Goal: Transaction & Acquisition: Purchase product/service

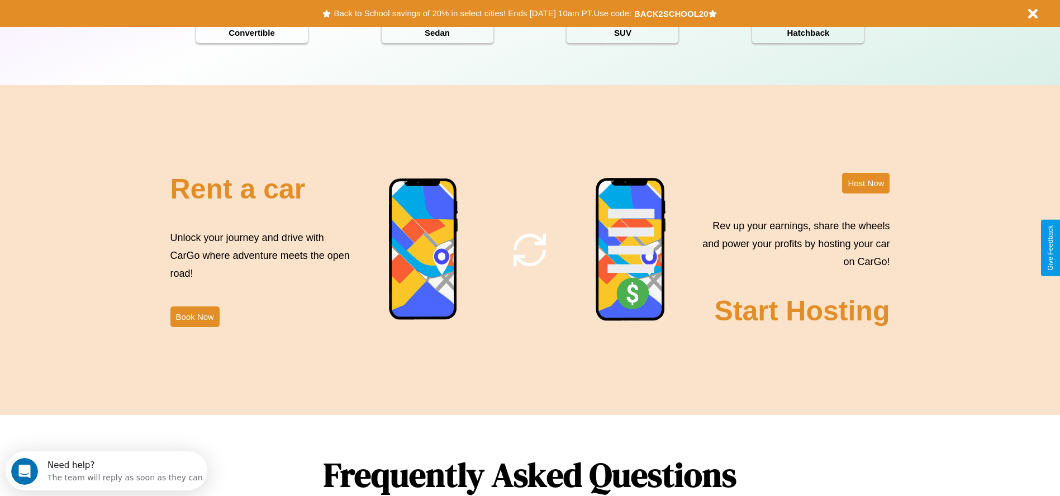
scroll to position [1603, 0]
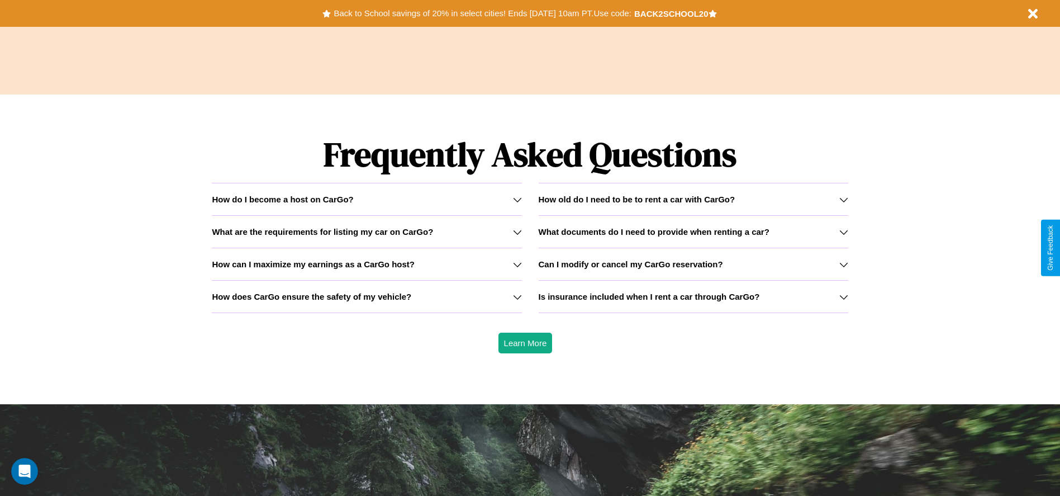
click at [843, 296] on icon at bounding box center [843, 296] width 9 height 9
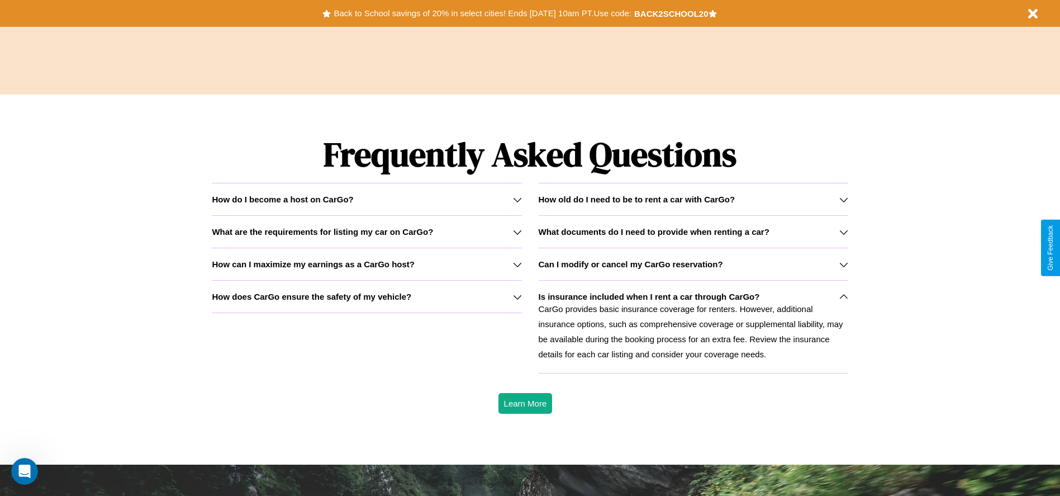
click at [367, 231] on h3 "What are the requirements for listing my car on CarGo?" at bounding box center [322, 231] width 221 height 9
click at [367, 264] on h3 "How can I maximize my earnings as a CarGo host?" at bounding box center [313, 263] width 203 height 9
click at [843, 264] on icon at bounding box center [843, 264] width 9 height 9
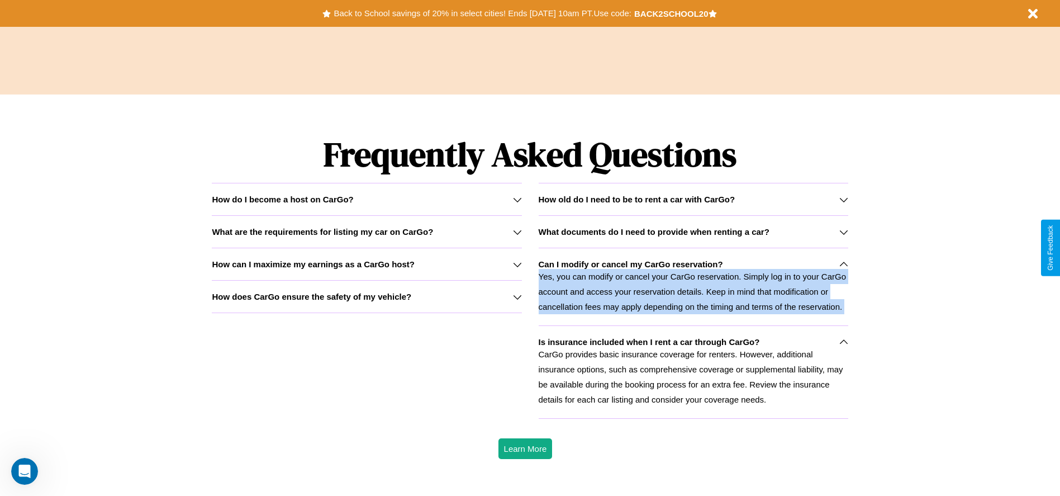
scroll to position [0, 0]
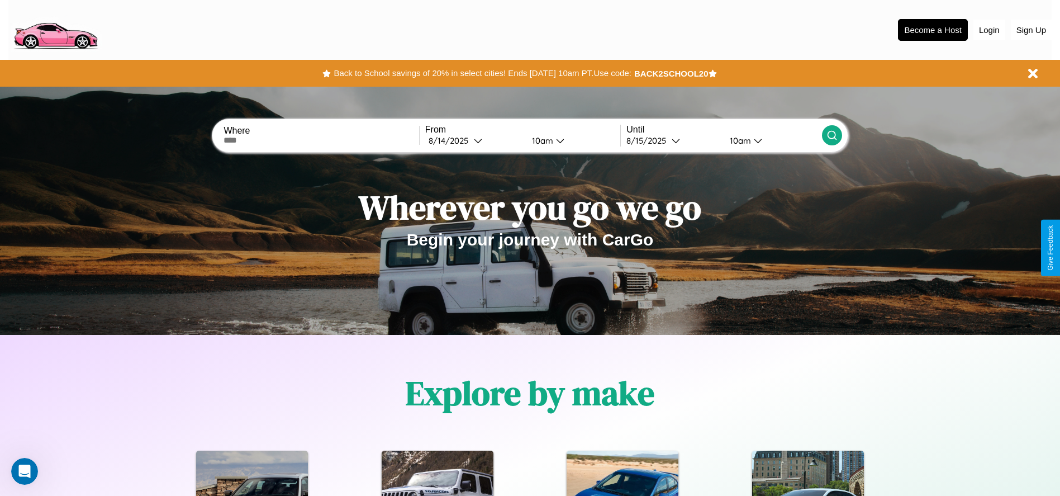
click at [321, 140] on input "text" at bounding box center [321, 140] width 195 height 9
type input "**********"
click at [474, 140] on icon at bounding box center [478, 140] width 8 height 8
select select "*"
select select "****"
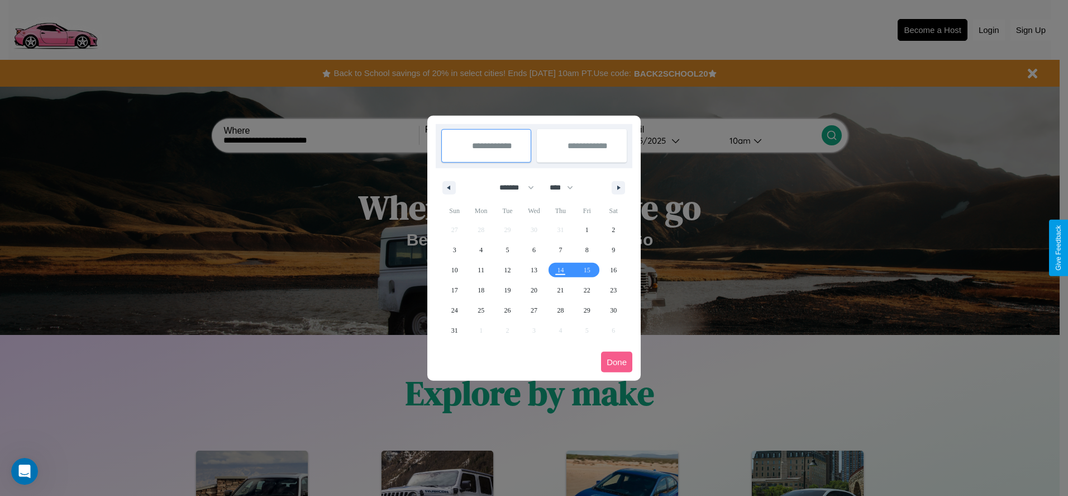
click at [512, 187] on select "******* ******** ***** ***** *** **** **** ****** ********* ******* ******** **…" at bounding box center [514, 187] width 47 height 18
select select "*"
drag, startPoint x: 567, startPoint y: 187, endPoint x: 534, endPoint y: 224, distance: 49.1
click at [567, 187] on select "**** **** **** **** **** **** **** **** **** **** **** **** **** **** **** ****…" at bounding box center [561, 187] width 34 height 18
select select "****"
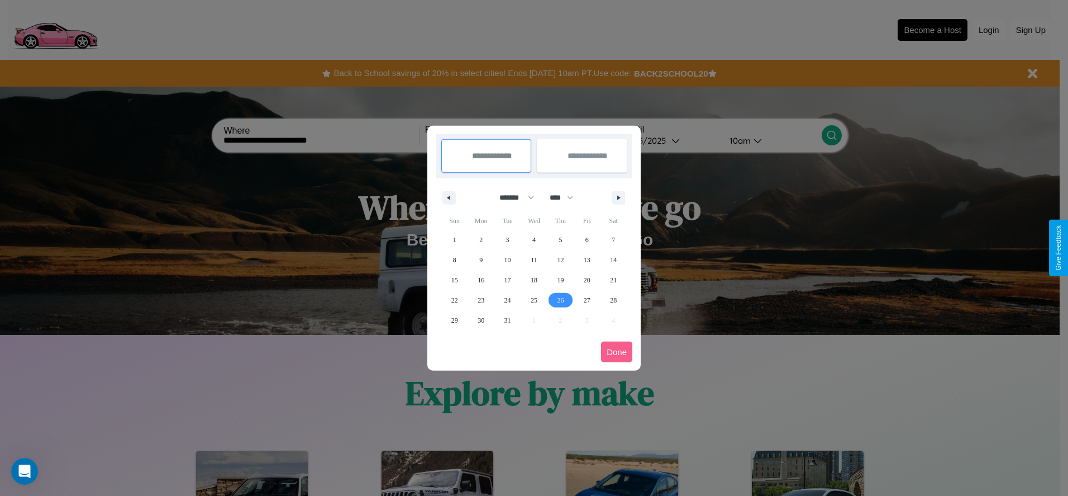
click at [560, 299] on span "26" at bounding box center [560, 300] width 7 height 20
type input "**********"
click at [619, 197] on icon "button" at bounding box center [621, 198] width 6 height 4
select select "*"
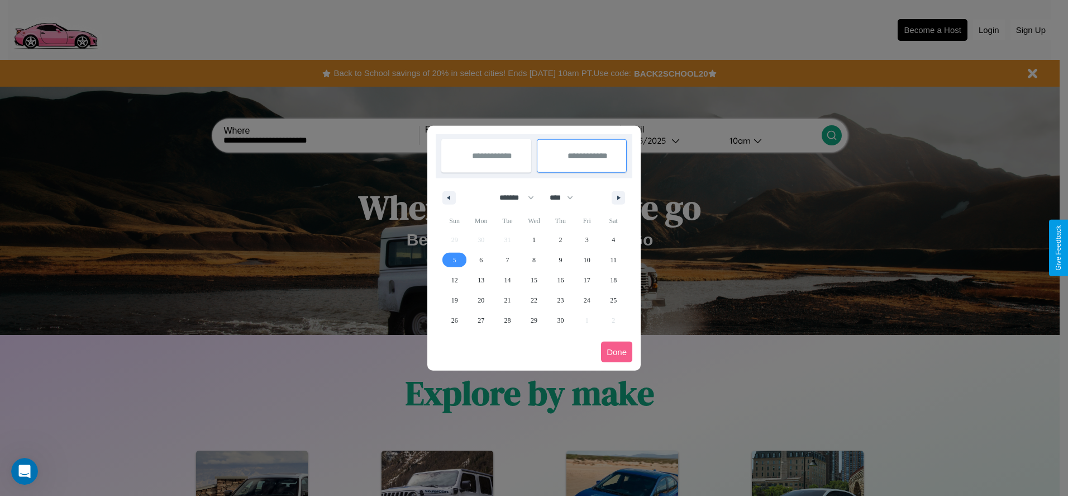
click at [454, 259] on span "5" at bounding box center [454, 260] width 3 height 20
type input "**********"
select select "*"
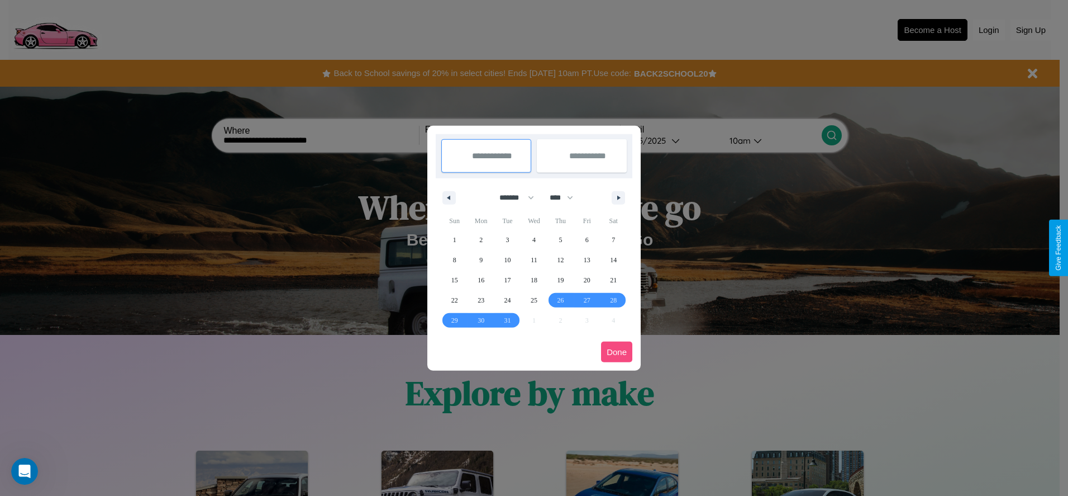
click at [617, 351] on button "Done" at bounding box center [616, 351] width 31 height 21
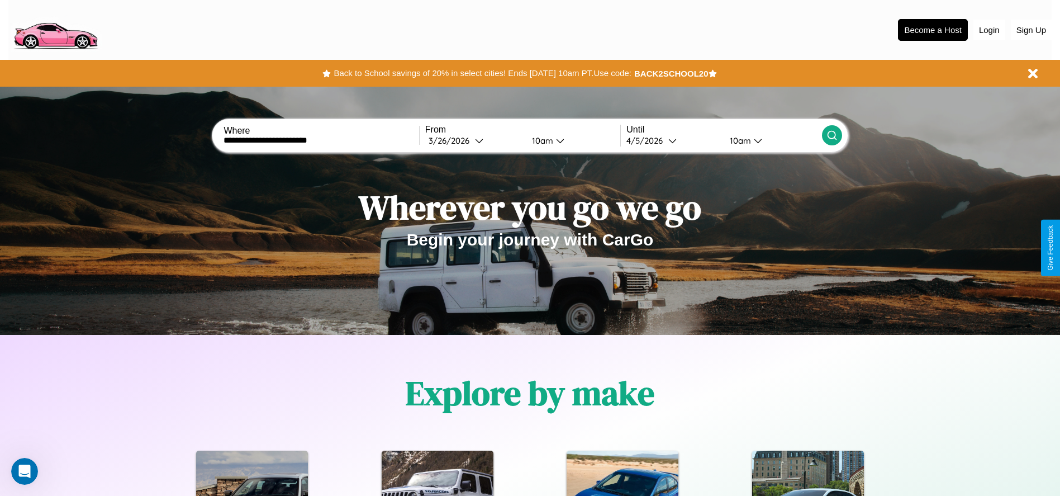
click at [831, 135] on icon at bounding box center [831, 135] width 11 height 11
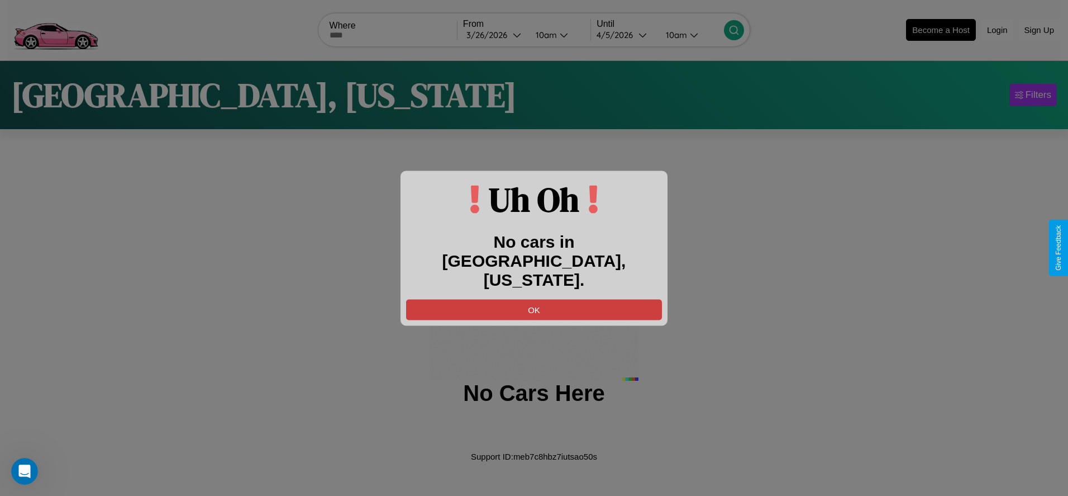
click at [534, 299] on button "OK" at bounding box center [534, 309] width 256 height 21
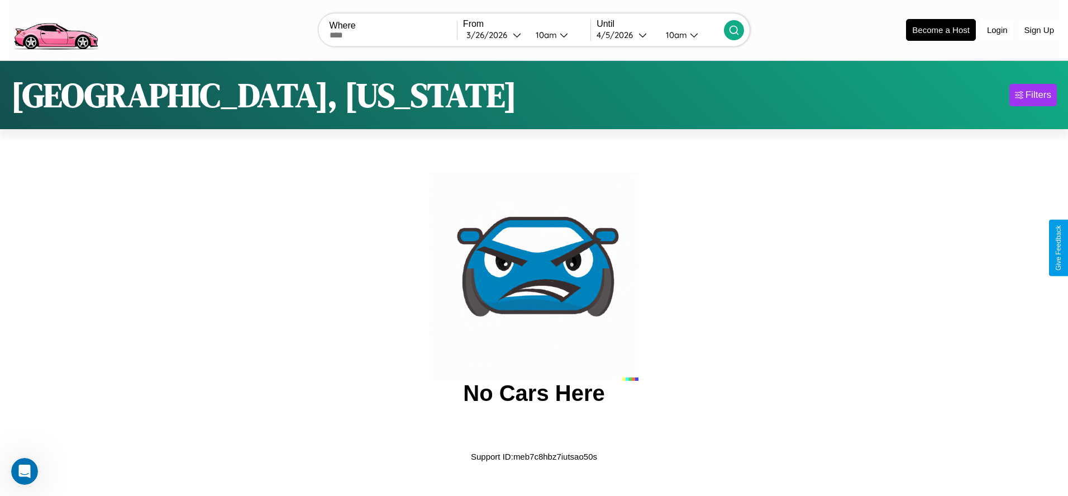
click at [55, 28] on img at bounding box center [55, 29] width 94 height 47
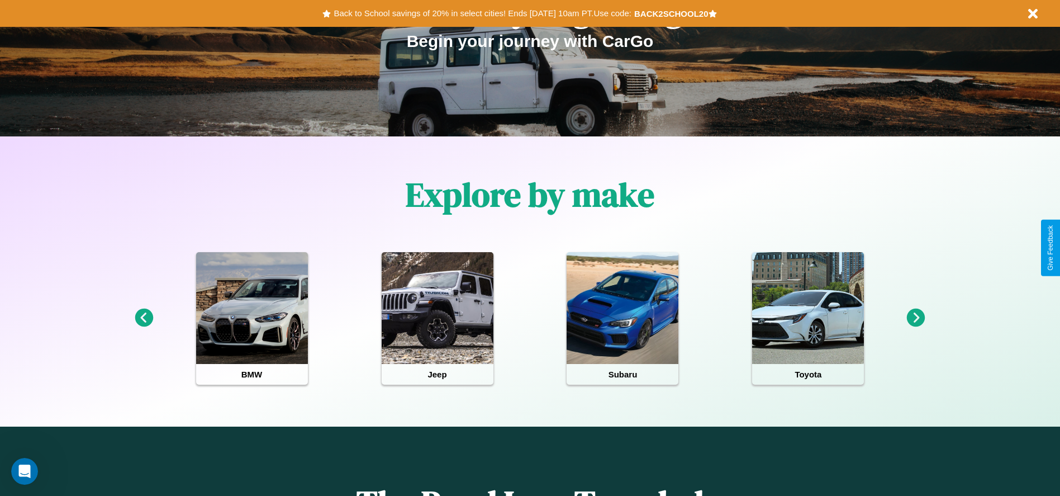
scroll to position [232, 0]
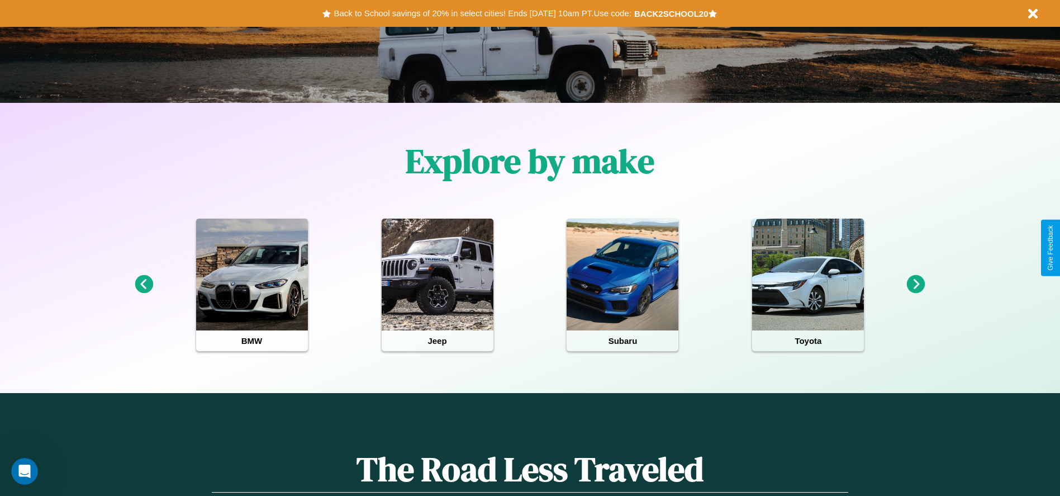
click at [144, 284] on icon at bounding box center [144, 284] width 18 height 18
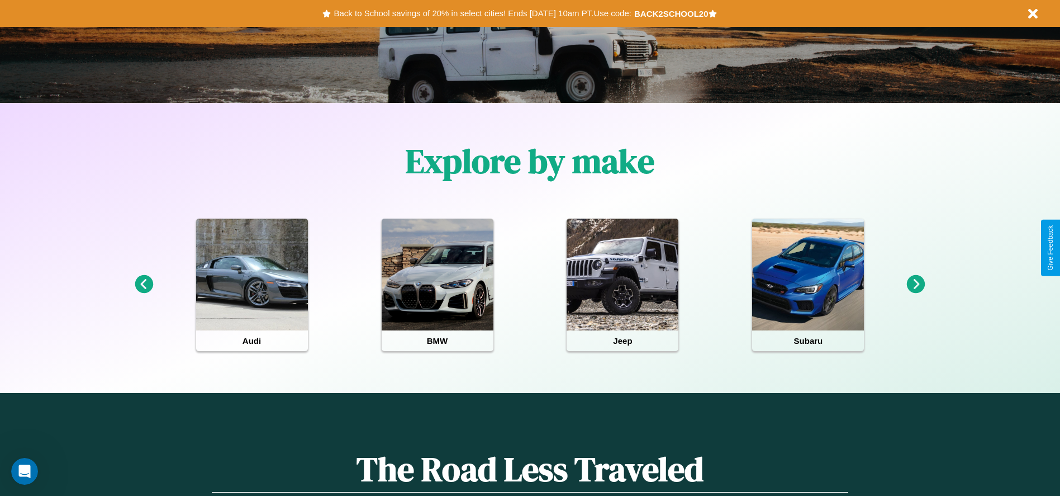
click at [144, 284] on icon at bounding box center [144, 284] width 18 height 18
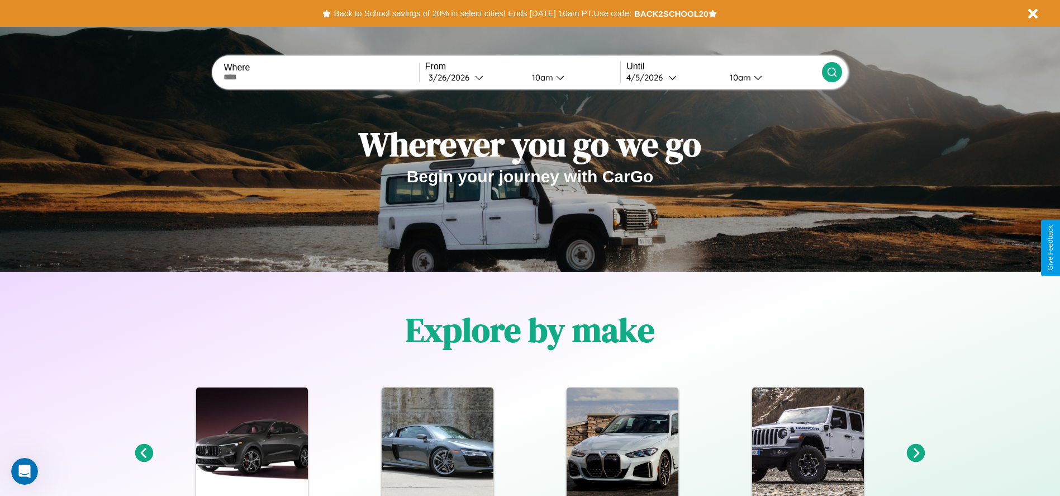
scroll to position [0, 0]
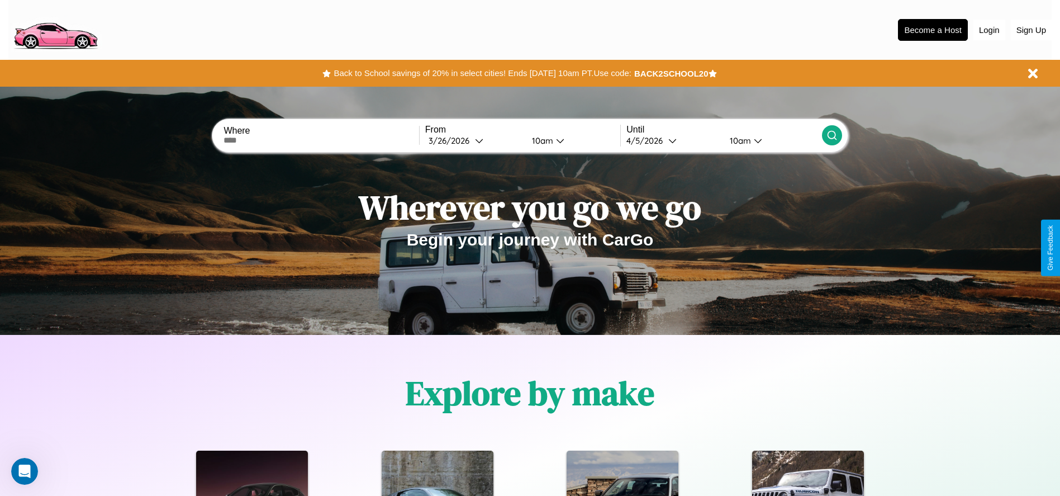
click at [321, 140] on input "text" at bounding box center [321, 140] width 195 height 9
type input "**********"
click at [474, 140] on div "[DATE]" at bounding box center [452, 140] width 46 height 11
select select "*"
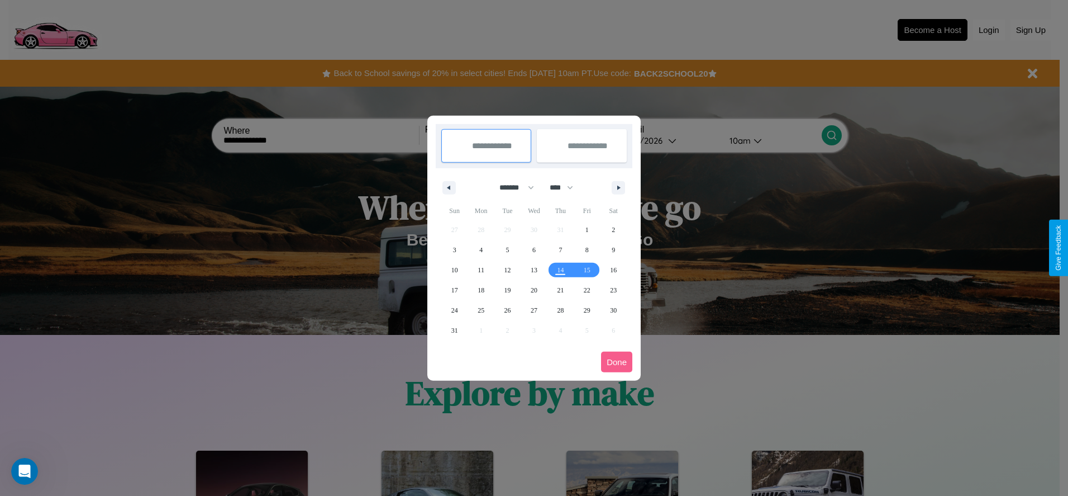
click at [512, 187] on select "******* ******** ***** ***** *** **** **** ****** ********* ******* ******** **…" at bounding box center [514, 187] width 47 height 18
click at [567, 187] on select "**** **** **** **** **** **** **** **** **** **** **** **** **** **** **** ****…" at bounding box center [561, 187] width 34 height 18
select select "****"
click at [481, 249] on span "3" at bounding box center [480, 250] width 3 height 20
type input "**********"
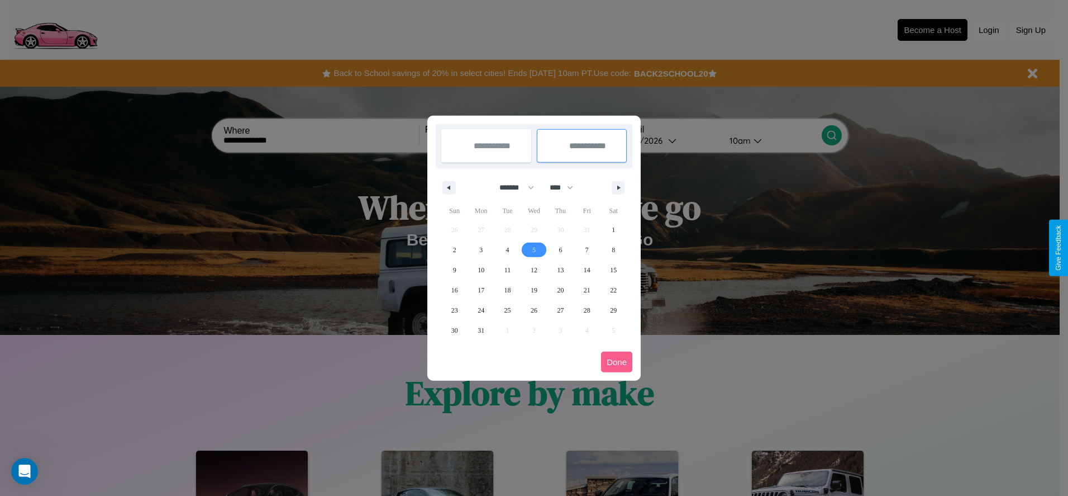
click at [534, 249] on span "5" at bounding box center [534, 250] width 3 height 20
type input "**********"
click at [617, 362] on button "Done" at bounding box center [616, 361] width 31 height 21
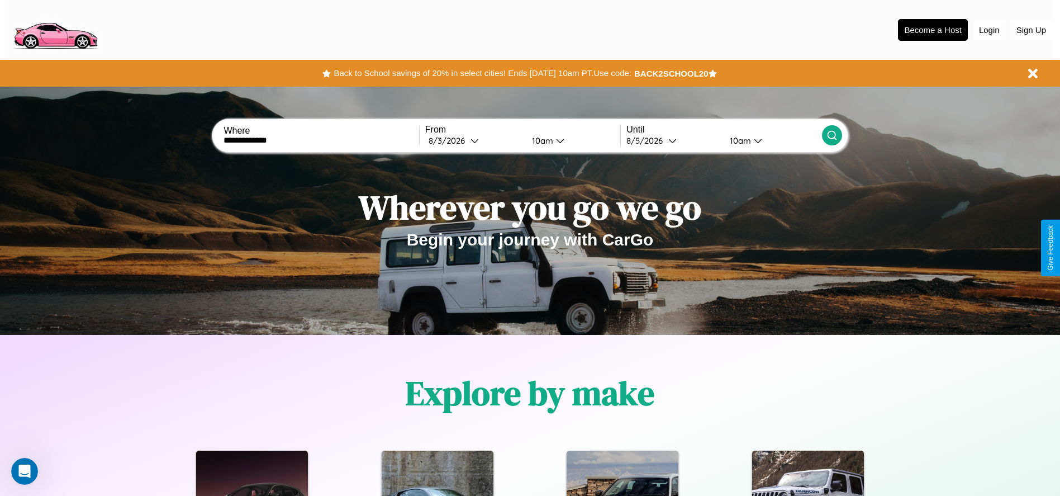
click at [831, 135] on icon at bounding box center [831, 135] width 11 height 11
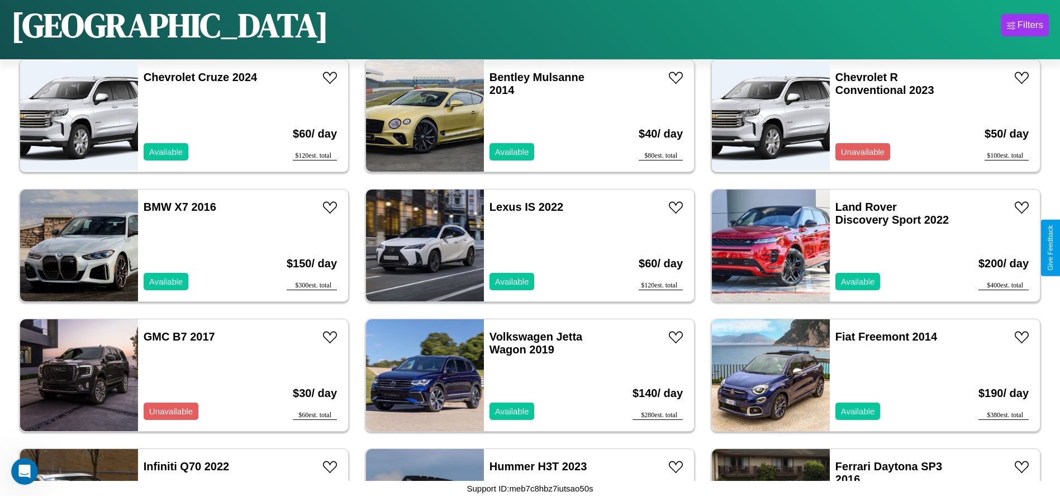
scroll to position [1421, 0]
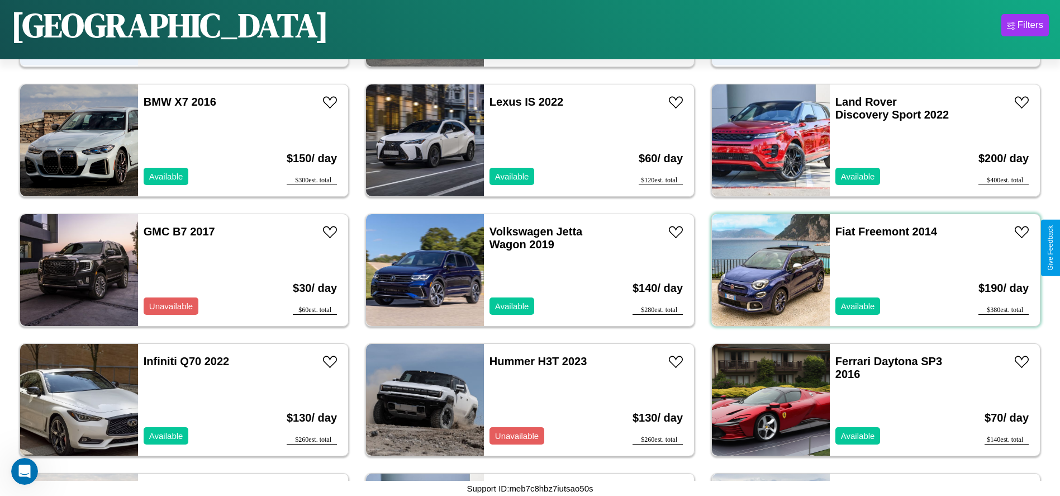
click at [869, 270] on div "Fiat Freemont 2014 Available" at bounding box center [894, 270] width 129 height 112
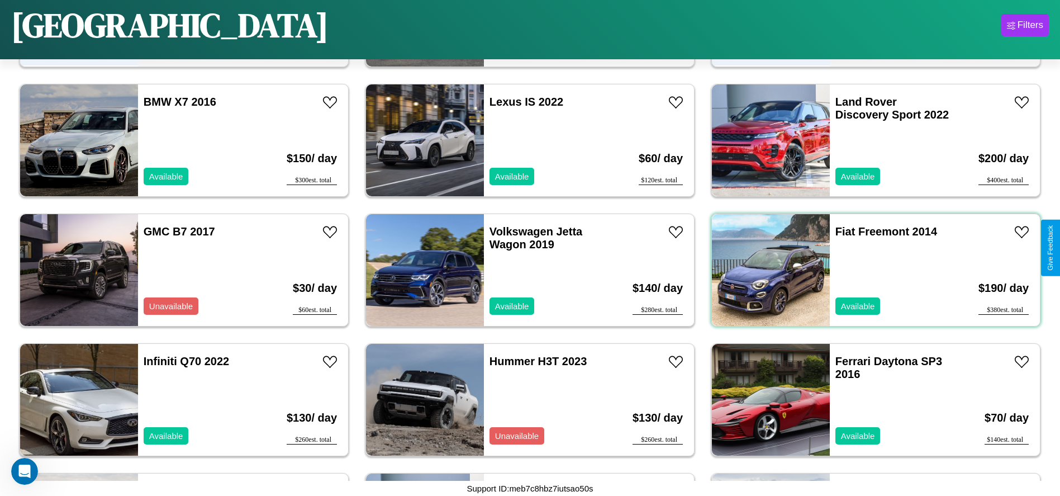
click at [869, 270] on div "Fiat Freemont 2014 Available" at bounding box center [894, 270] width 129 height 112
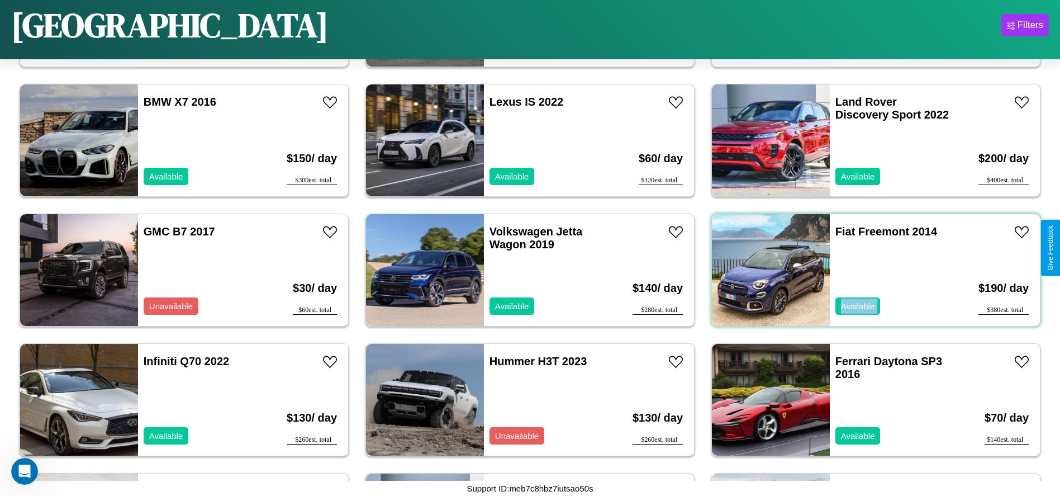
click at [869, 270] on div "Fiat Freemont 2014 Available" at bounding box center [894, 270] width 129 height 112
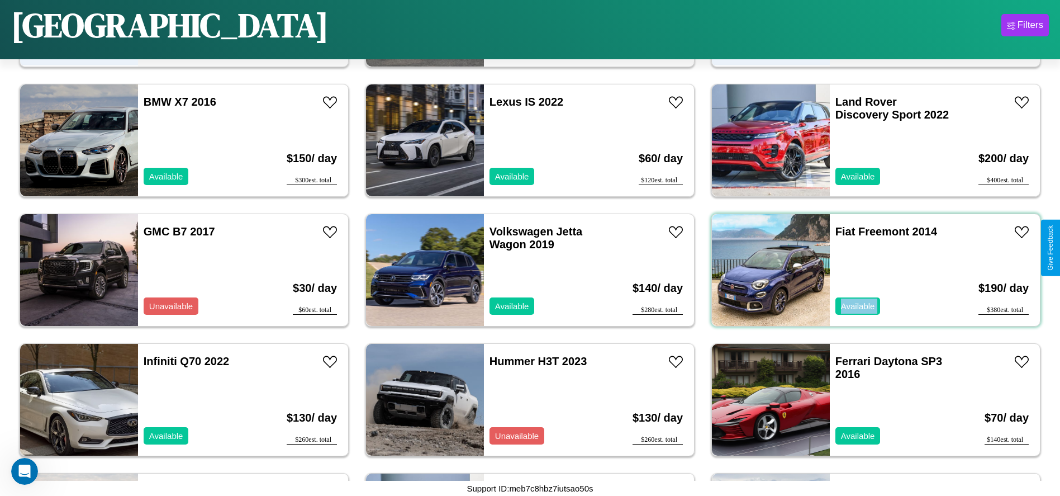
click at [869, 270] on div "Fiat Freemont 2014 Available" at bounding box center [894, 270] width 129 height 112
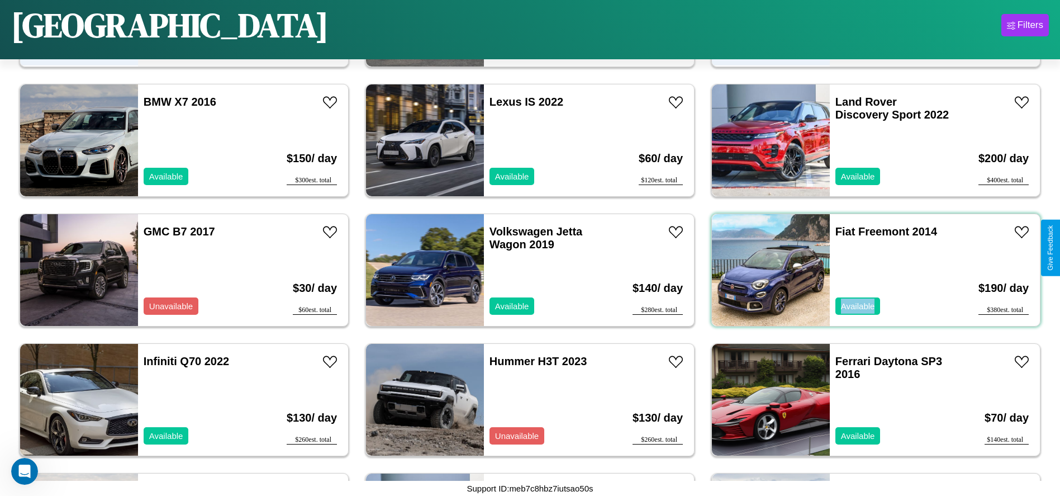
click at [869, 270] on div "Fiat Freemont 2014 Available" at bounding box center [894, 270] width 129 height 112
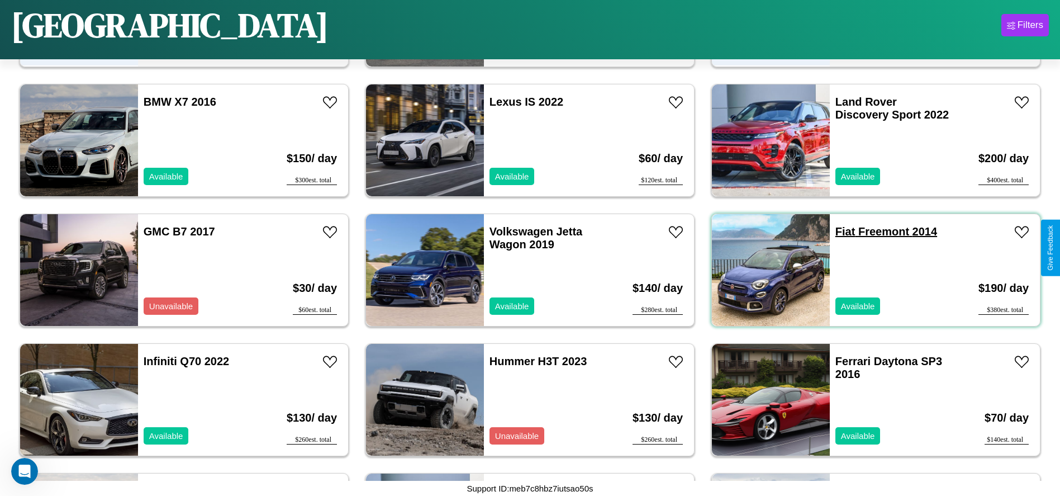
click at [838, 231] on link "Fiat Freemont 2014" at bounding box center [886, 231] width 102 height 12
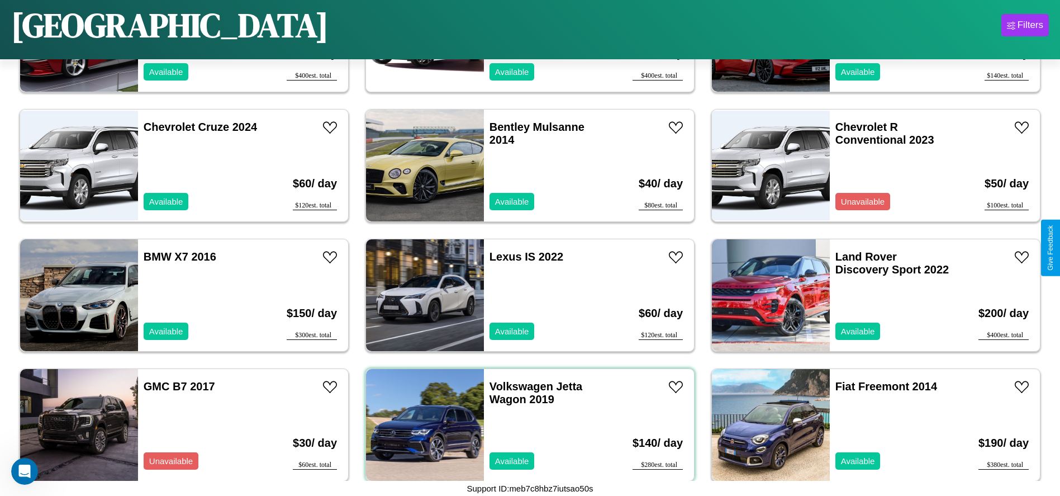
scroll to position [1162, 0]
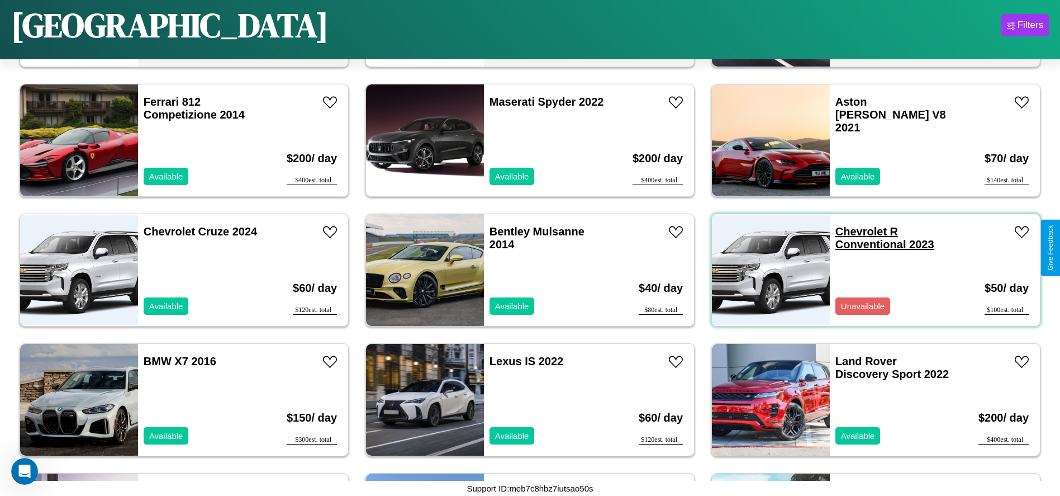
click at [854, 231] on link "Chevrolet R Conventional 2023" at bounding box center [884, 237] width 99 height 25
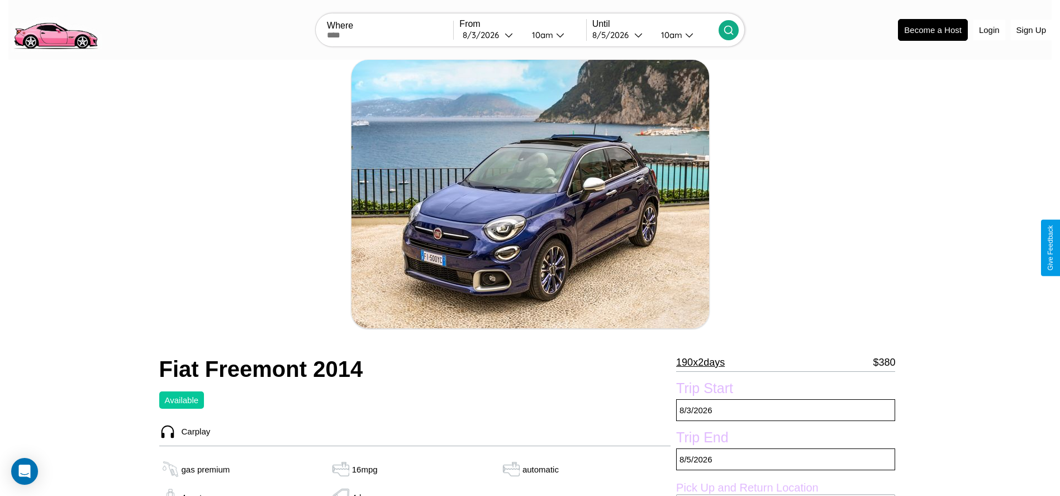
scroll to position [115, 0]
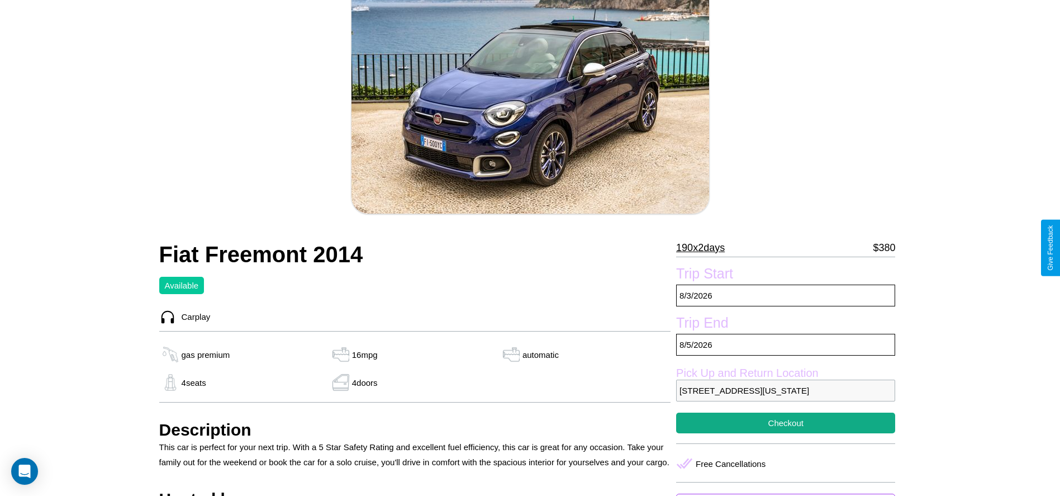
click at [705, 248] on p "190 x 2 days" at bounding box center [700, 248] width 49 height 18
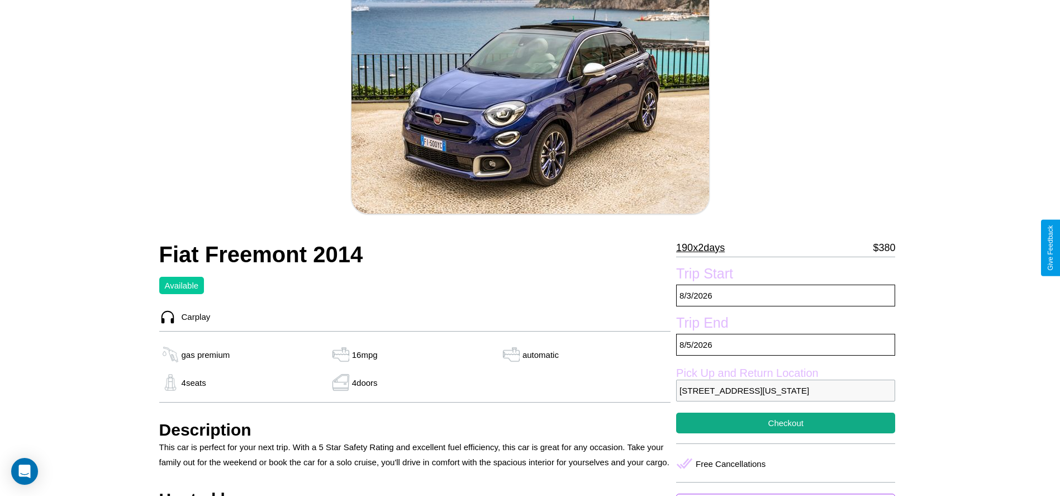
click at [705, 248] on p "190 x 2 days" at bounding box center [700, 248] width 49 height 18
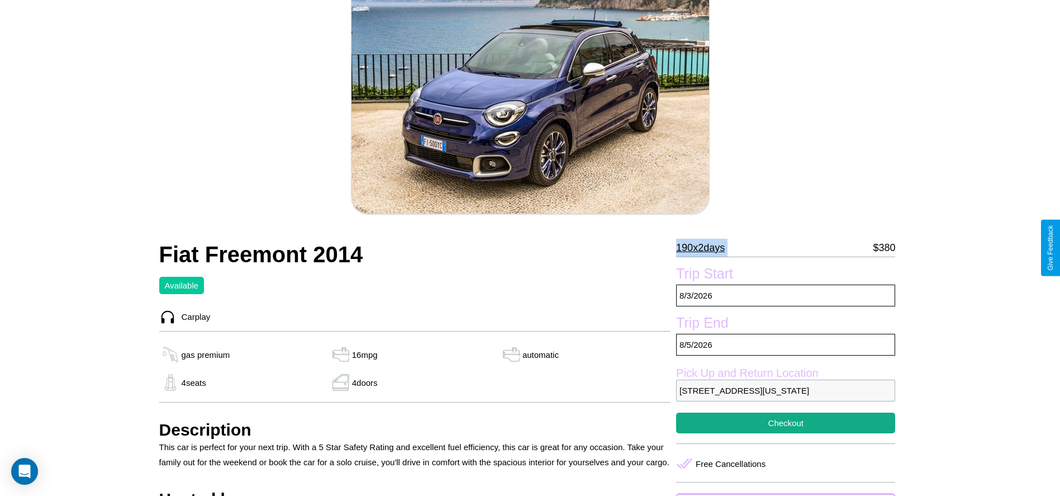
click at [705, 248] on p "190 x 2 days" at bounding box center [700, 248] width 49 height 18
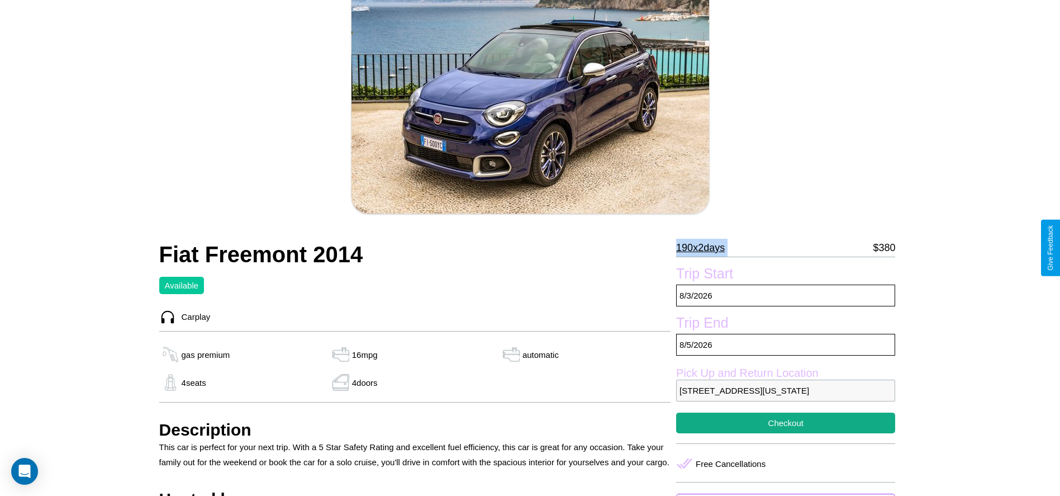
click at [705, 248] on p "190 x 2 days" at bounding box center [700, 248] width 49 height 18
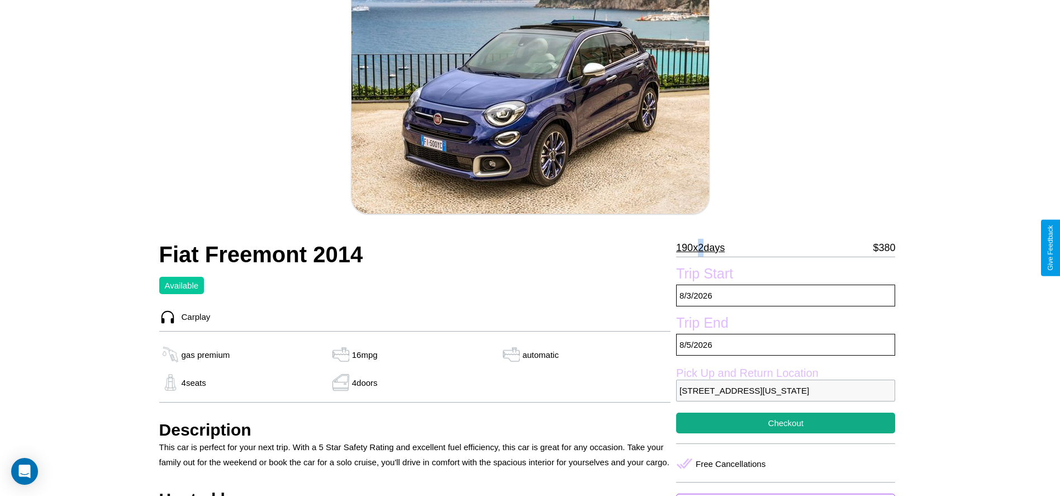
click at [705, 248] on p "190 x 2 days" at bounding box center [700, 248] width 49 height 18
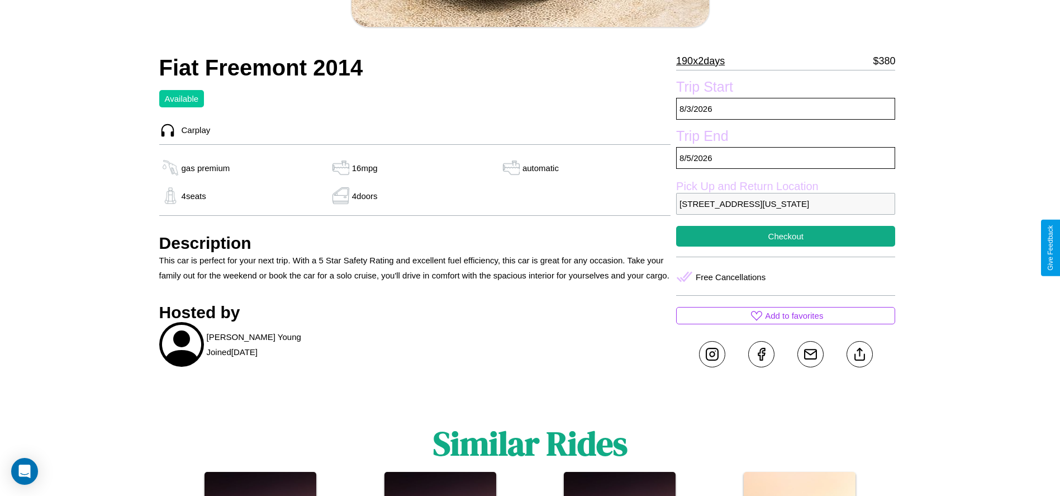
scroll to position [462, 0]
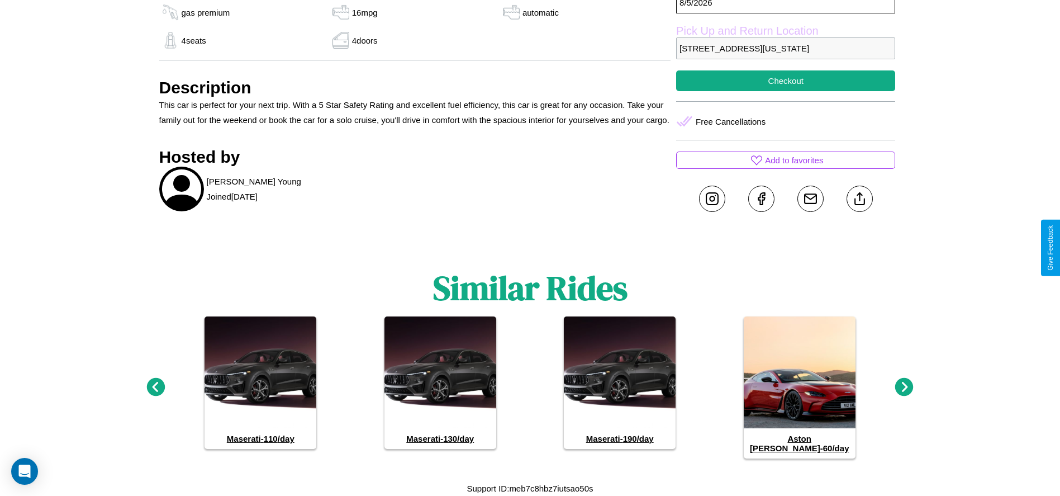
click at [904, 392] on icon at bounding box center [904, 387] width 18 height 18
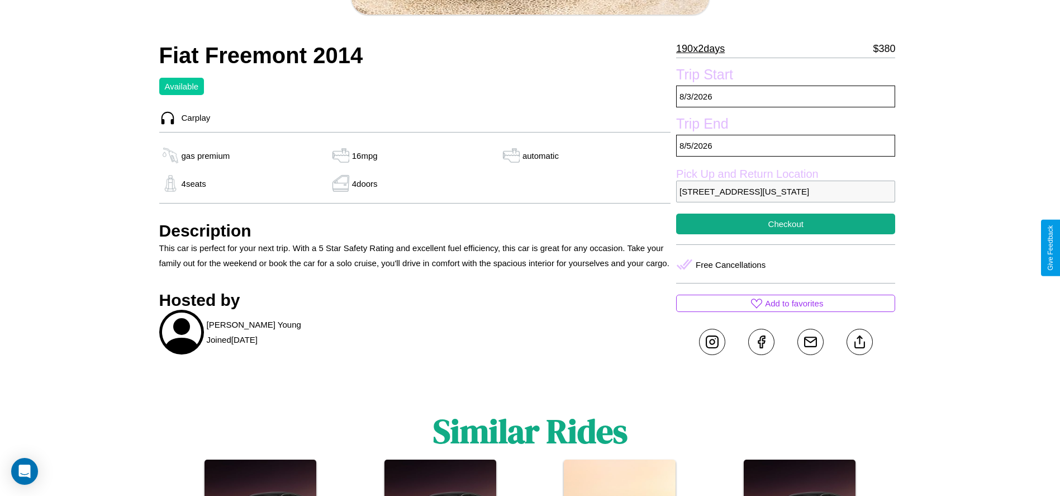
scroll to position [305, 0]
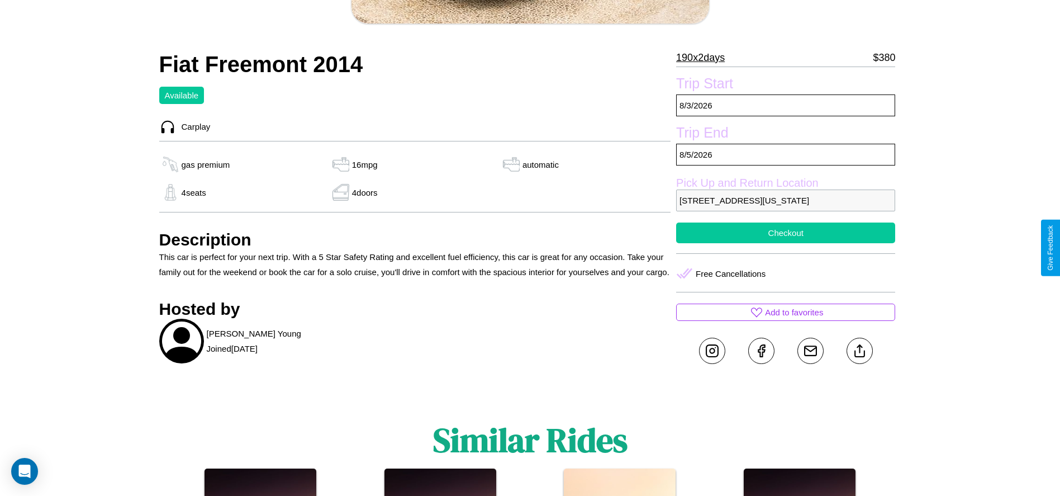
click at [786, 243] on button "Checkout" at bounding box center [785, 232] width 219 height 21
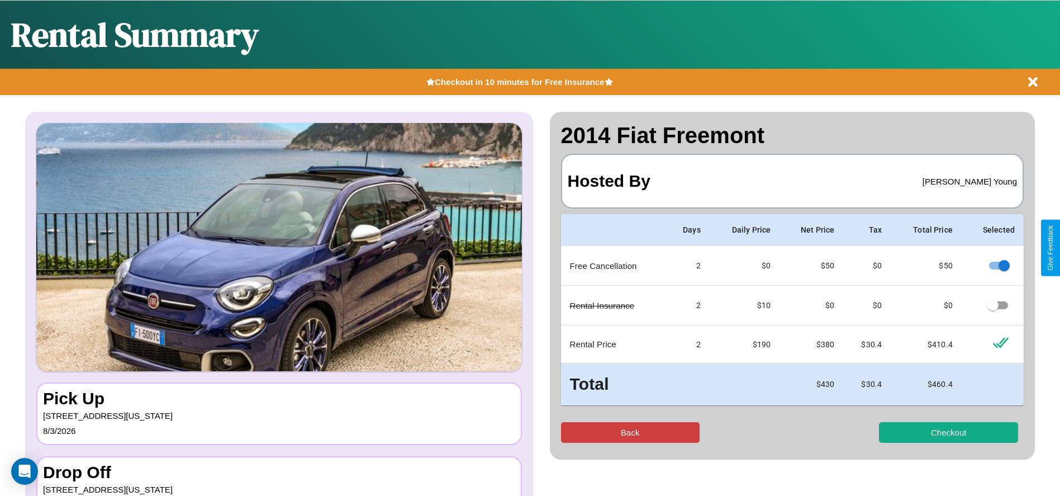
click at [630, 432] on button "Back" at bounding box center [630, 432] width 139 height 21
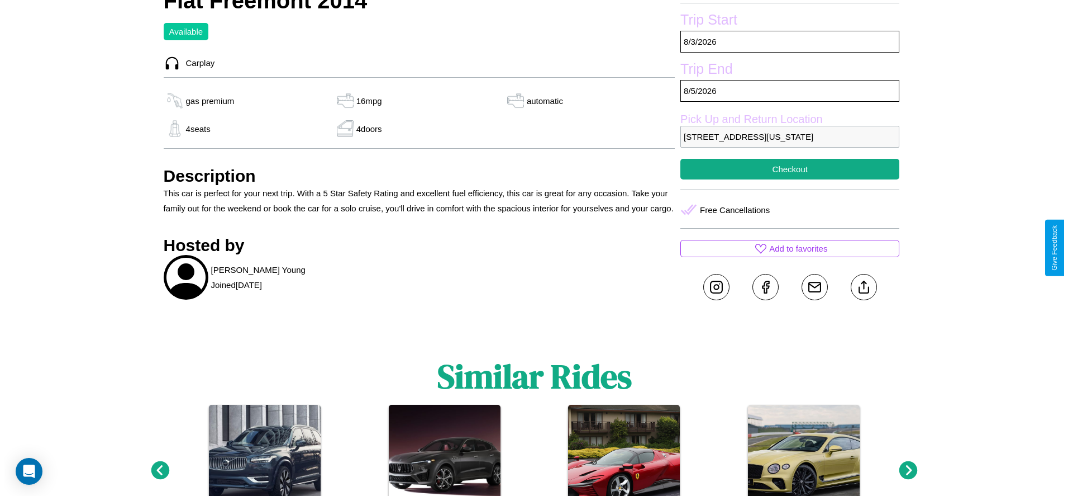
scroll to position [384, 0]
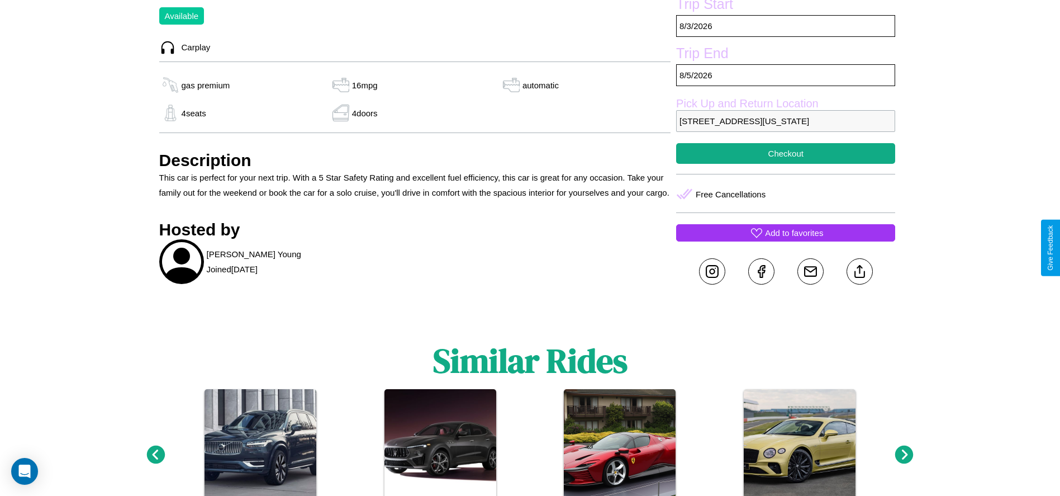
click at [786, 240] on p "Add to favorites" at bounding box center [794, 232] width 58 height 15
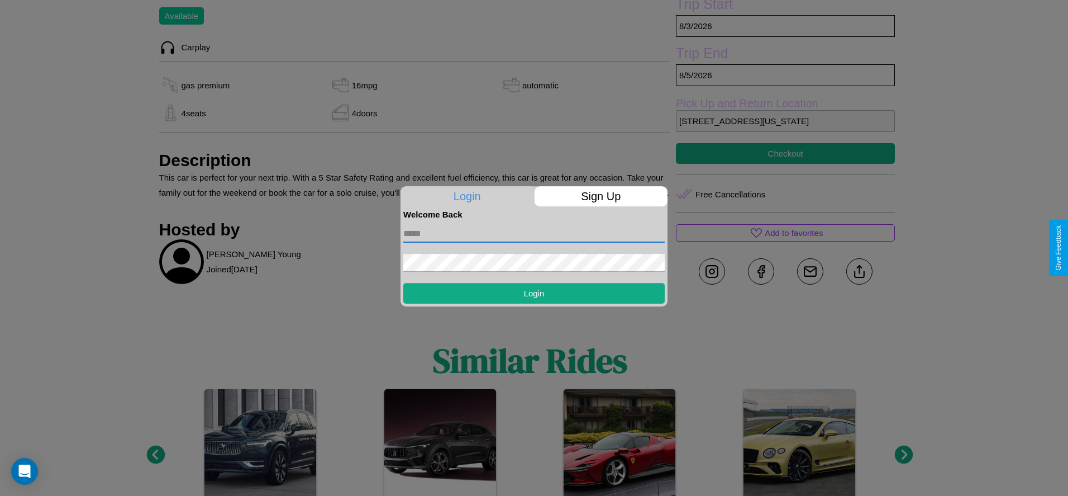
click at [534, 233] on input "text" at bounding box center [534, 234] width 262 height 18
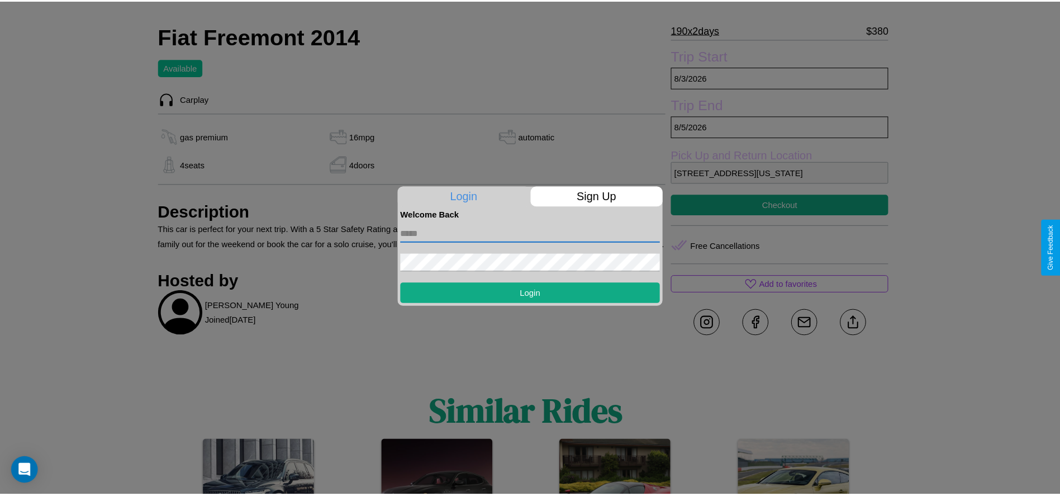
scroll to position [305, 0]
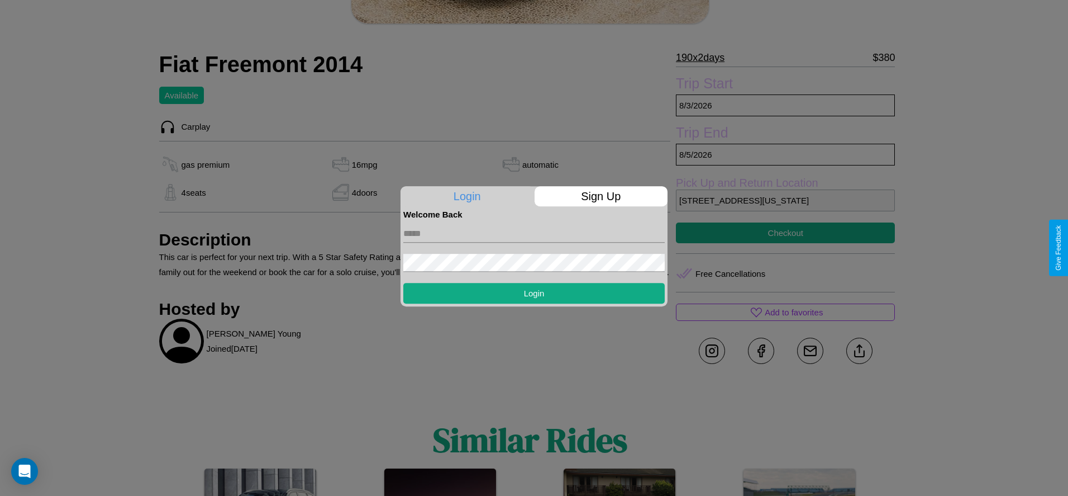
click at [786, 248] on div at bounding box center [534, 248] width 1068 height 496
